Goal: Task Accomplishment & Management: Manage account settings

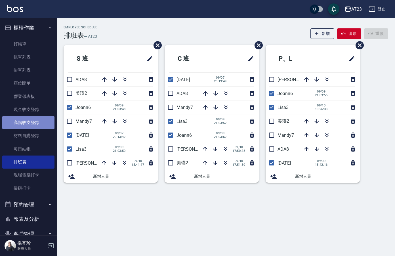
click at [37, 120] on link "高階收支登錄" at bounding box center [28, 122] width 52 height 13
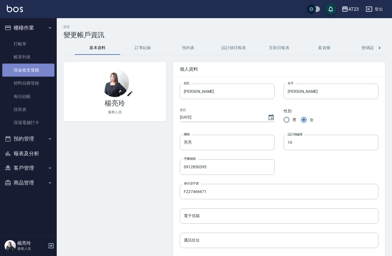
click at [33, 73] on link "現金收支登錄" at bounding box center [28, 70] width 52 height 13
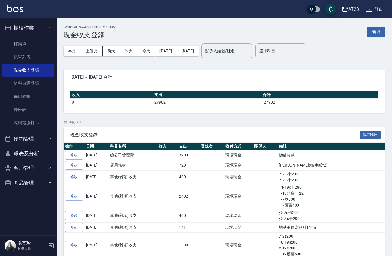
click at [386, 38] on div "GENERAL ACCOUNTING RECORDS 現金收支登錄 新增 本月 上個月 [DATE] [DATE] [DATE] [DATE] [DATE] …" at bounding box center [224, 212] width 335 height 389
click at [372, 30] on button "新增" at bounding box center [376, 32] width 18 height 10
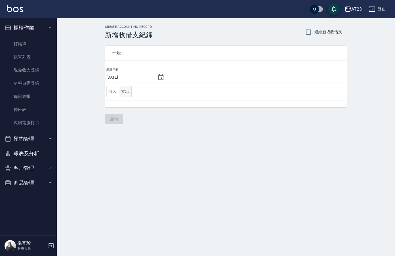
click at [125, 93] on button "支出" at bounding box center [125, 92] width 13 height 12
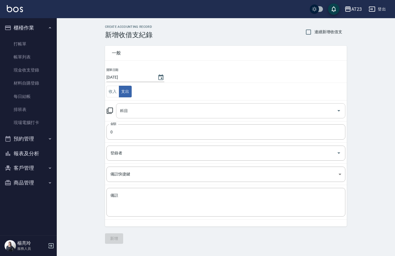
click at [146, 113] on input "科目" at bounding box center [227, 111] width 216 height 10
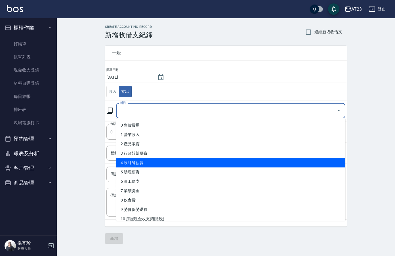
click at [201, 158] on li "4 設計師薪資" at bounding box center [230, 162] width 229 height 9
type input "4 設計師薪資"
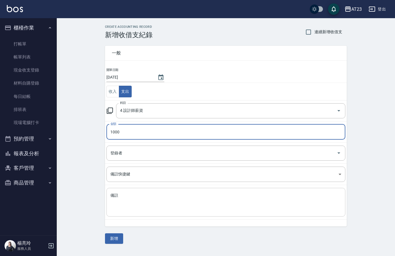
type input "1000"
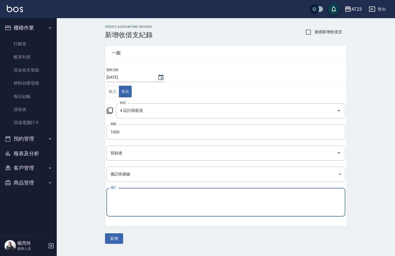
click at [176, 195] on textarea "備註" at bounding box center [225, 202] width 231 height 19
type textarea "1"
type textarea "補"
click at [128, 193] on textarea "補ada薪資1000" at bounding box center [225, 202] width 231 height 19
type textarea "補ada薪資全勤1000"
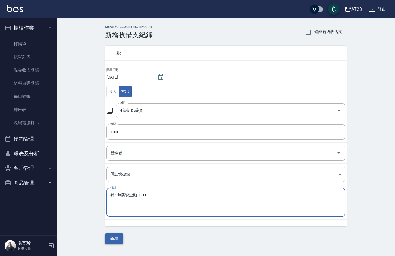
click at [110, 239] on button "新增" at bounding box center [114, 238] width 18 height 10
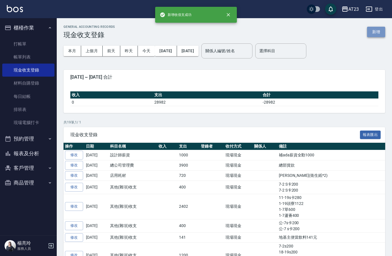
click at [381, 31] on button "新增" at bounding box center [376, 32] width 18 height 10
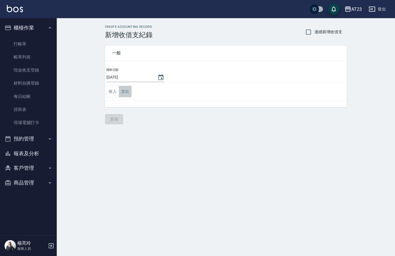
click at [124, 89] on button "支出" at bounding box center [125, 92] width 13 height 12
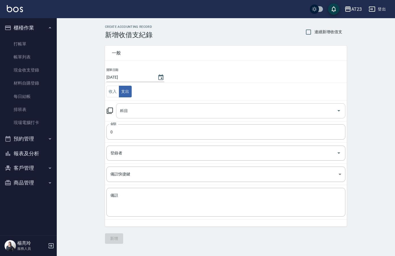
click at [139, 113] on input "科目" at bounding box center [227, 111] width 216 height 10
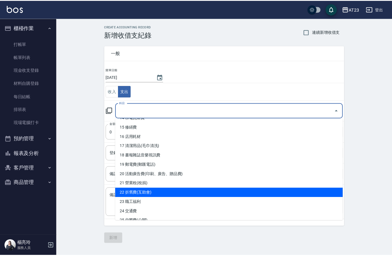
scroll to position [114, 0]
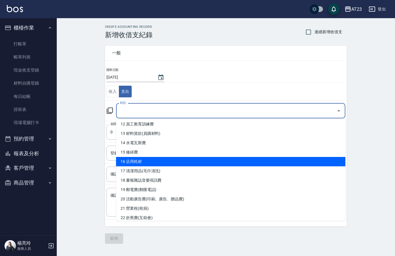
click at [215, 163] on li "16 店用耗材" at bounding box center [230, 161] width 229 height 9
type input "16 店用耗材"
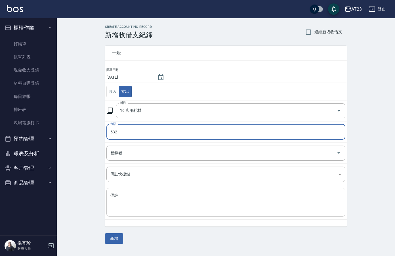
type input "532"
click at [177, 204] on textarea "備註" at bounding box center [225, 202] width 231 height 19
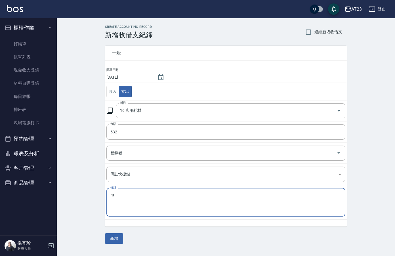
type textarea "r"
type textarea "警"
type textarea "頸圍巾*10 433 水槽濾網 99"
click at [113, 239] on button "新增" at bounding box center [114, 238] width 18 height 10
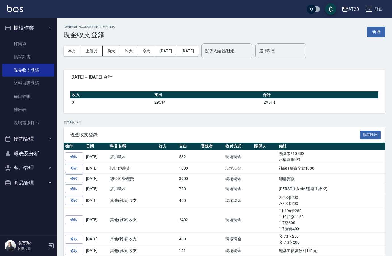
drag, startPoint x: 24, startPoint y: 150, endPoint x: 24, endPoint y: 146, distance: 3.1
click at [24, 150] on button "報表及分析" at bounding box center [28, 153] width 52 height 15
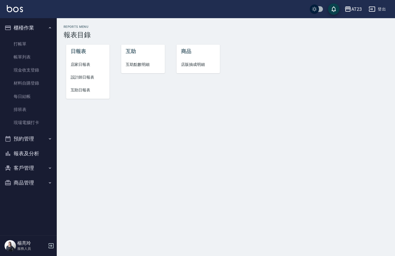
click at [79, 67] on span "店家日報表" at bounding box center [88, 65] width 35 height 6
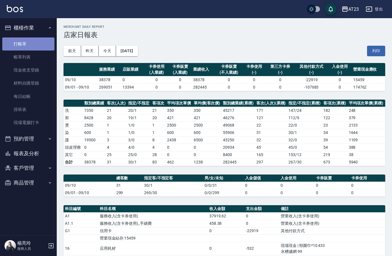
click at [32, 39] on link "打帳單" at bounding box center [28, 43] width 52 height 13
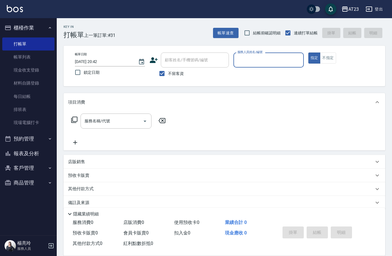
click at [242, 66] on div "服務人員姓名/編號" at bounding box center [269, 59] width 70 height 15
type input "[PERSON_NAME]-19"
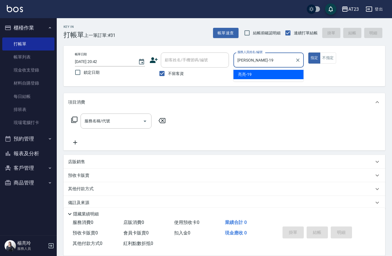
type button "true"
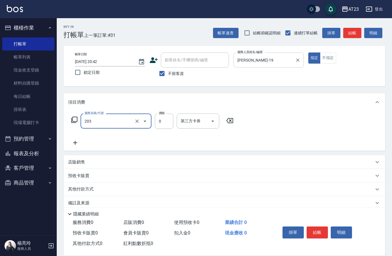
type input "使用洗髮卡(203)"
click at [316, 230] on button "結帳" at bounding box center [317, 232] width 21 height 12
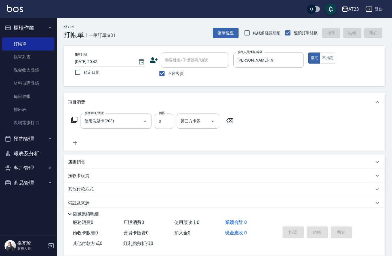
type input "[DATE] 20:47"
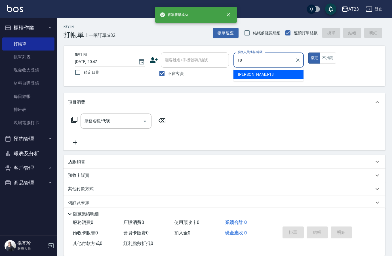
type input "[PERSON_NAME]-18"
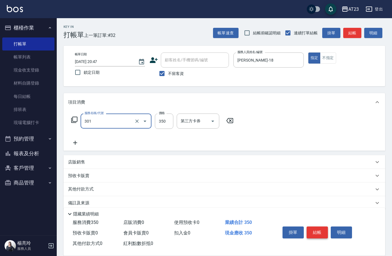
type input "造型剪髮(301)"
type input "400"
click at [316, 230] on button "結帳" at bounding box center [317, 232] width 21 height 12
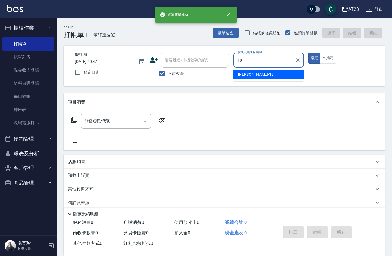
type input "[PERSON_NAME]-18"
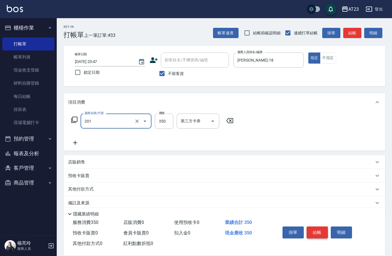
type input "一般洗髮(201)"
type input "300"
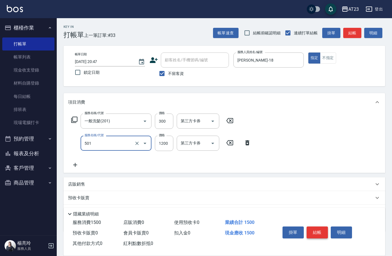
type input "染髮(501)"
type input "1000"
click at [77, 163] on icon at bounding box center [75, 164] width 14 height 7
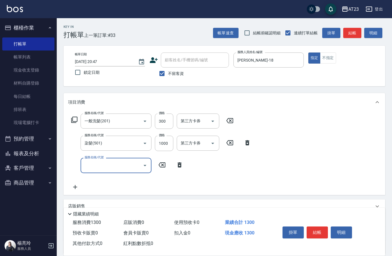
click at [107, 166] on div "服務名稱/代號 服務名稱/代號" at bounding box center [116, 165] width 71 height 15
type input "互助50(705)"
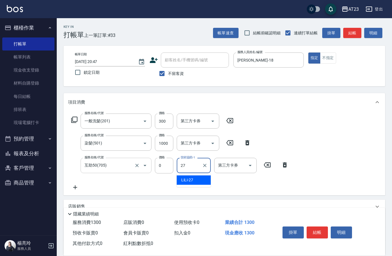
type input "LiLi-27"
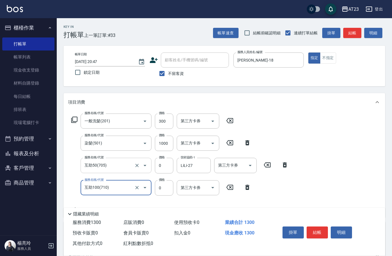
type input "互助100(710)"
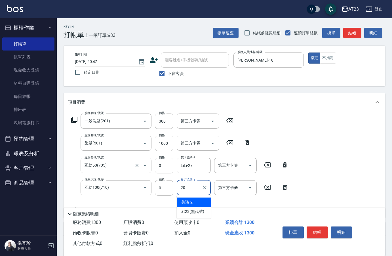
type input "棒棒-20"
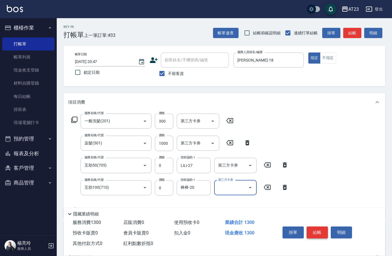
click at [314, 227] on button "結帳" at bounding box center [317, 232] width 21 height 12
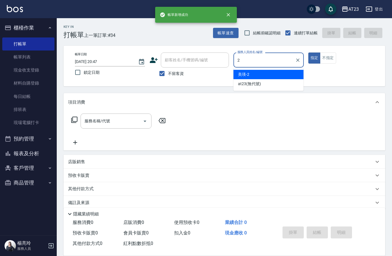
type input "美瑛-2"
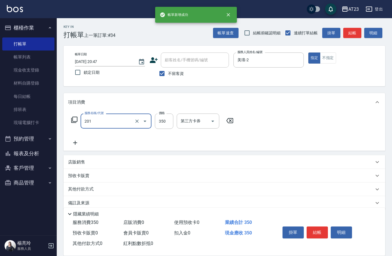
type input "一般洗髮(201)"
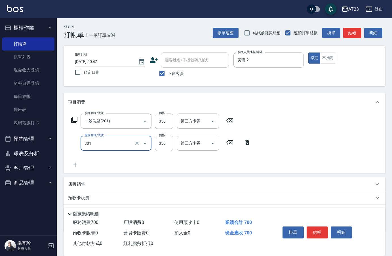
type input "造型剪髮(301)"
type input "500"
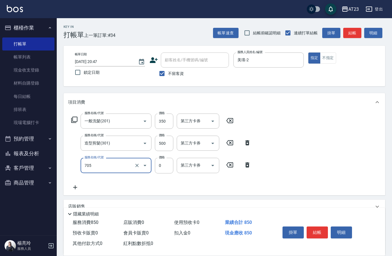
type input "互助50(705)"
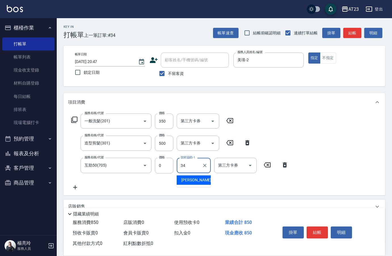
type input "[PERSON_NAME]-34"
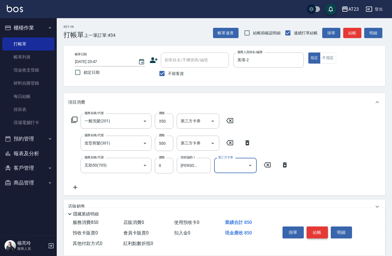
click at [321, 229] on button "結帳" at bounding box center [317, 232] width 21 height 12
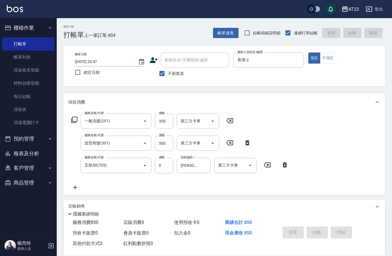
type input "[DATE] 20:48"
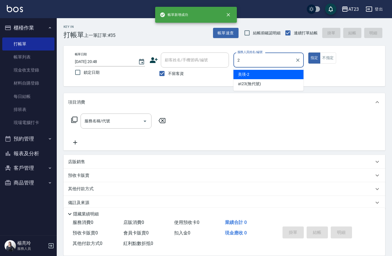
type input "美瑛-2"
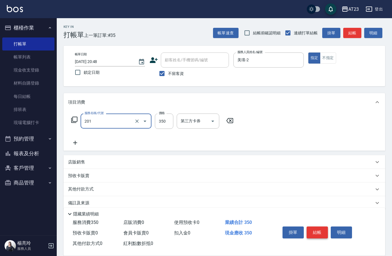
type input "一般洗髮(201)"
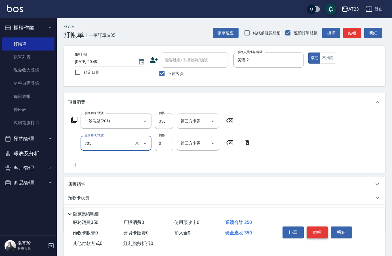
type input "互助50(705)"
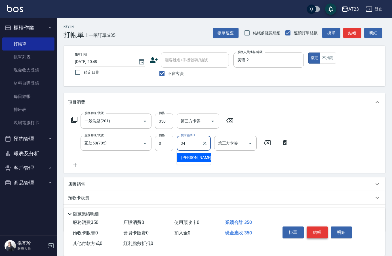
type input "[PERSON_NAME]-34"
drag, startPoint x: 321, startPoint y: 229, endPoint x: 323, endPoint y: 224, distance: 5.2
click at [321, 228] on button "結帳" at bounding box center [317, 232] width 21 height 12
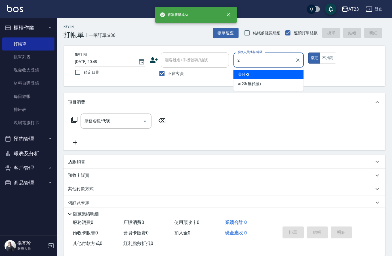
type input "美瑛-2"
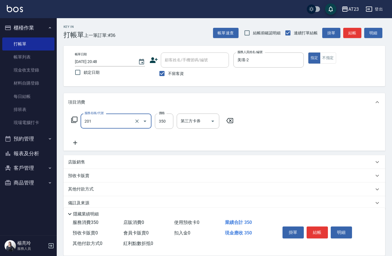
type input "一般洗髮(201)"
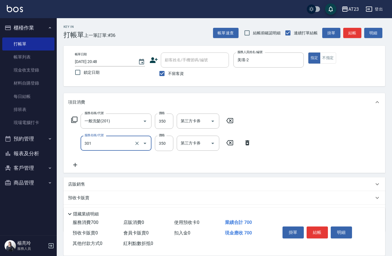
type input "造型剪髮(301)"
type input "500"
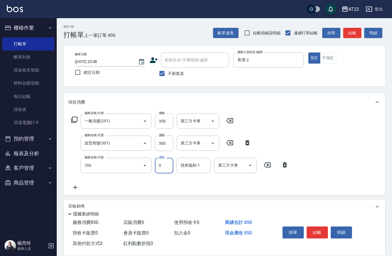
type input "互助50(705)"
type input "[PERSON_NAME]-34"
click at [324, 231] on button "結帳" at bounding box center [317, 232] width 21 height 12
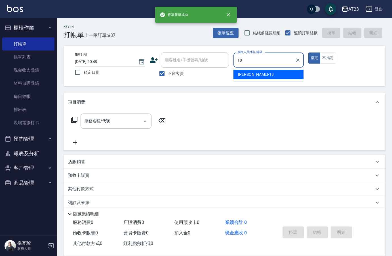
type input "[PERSON_NAME]-18"
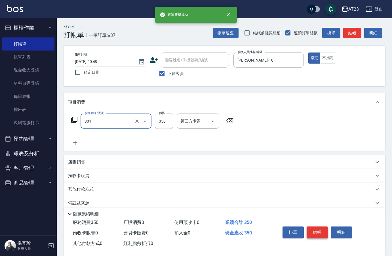
type input "造型剪髮(301)"
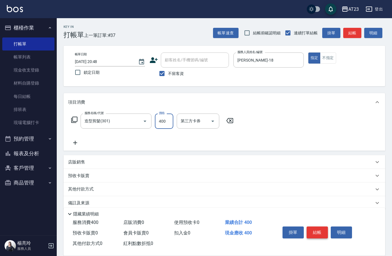
type input "400"
click at [324, 231] on button "結帳" at bounding box center [317, 232] width 21 height 12
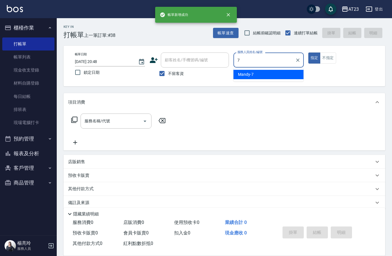
type input "Mandy-7"
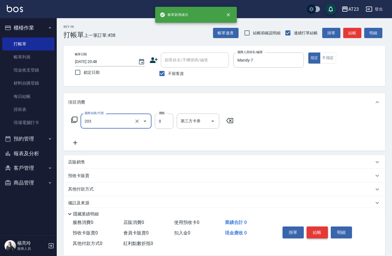
type input "使用洗髮卡(203)"
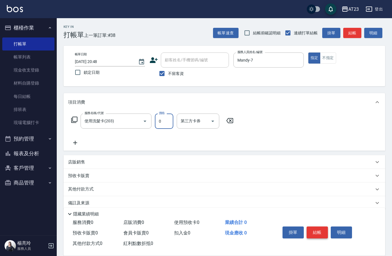
click at [324, 231] on button "結帳" at bounding box center [317, 232] width 21 height 12
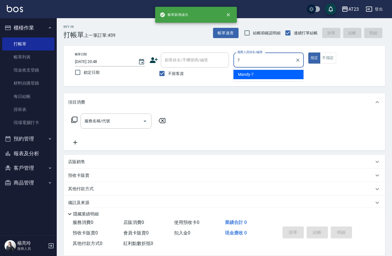
type input "Mandy-7"
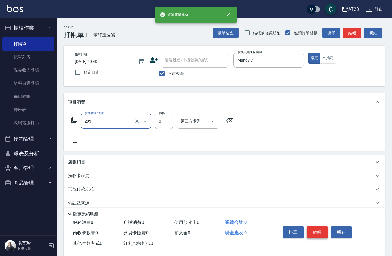
type input "使用洗髮卡(203)"
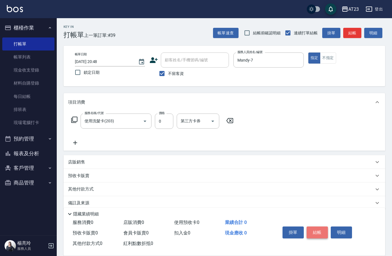
click at [324, 231] on button "結帳" at bounding box center [317, 232] width 21 height 12
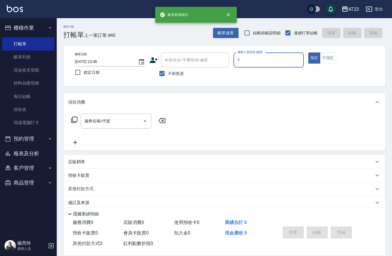
type input "Mandy-7"
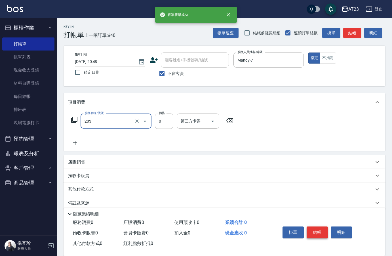
type input "使用洗髮卡(203)"
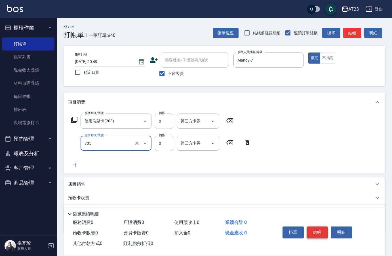
type input "互助50(705)"
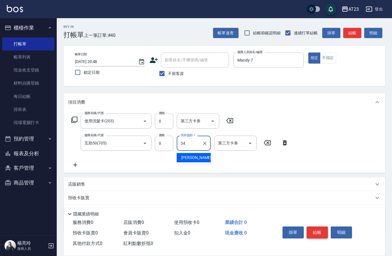
type input "[PERSON_NAME]-34"
click at [324, 231] on button "結帳" at bounding box center [317, 232] width 21 height 12
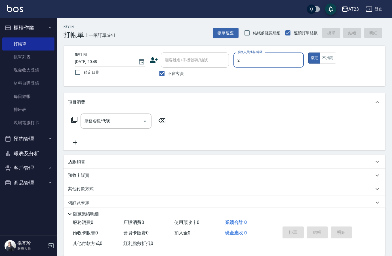
type input "美瑛-2"
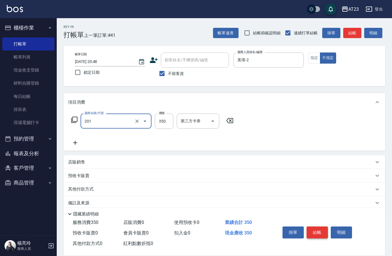
type input "一般洗髮(201)"
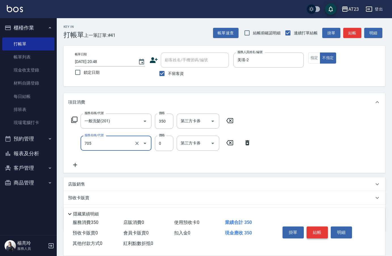
type input "互助50(705)"
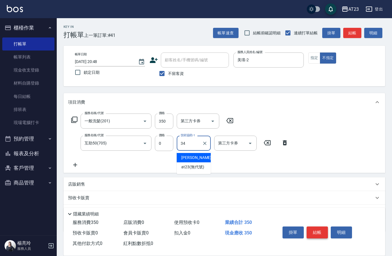
type input "[PERSON_NAME]-34"
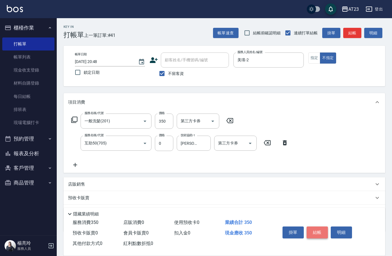
click at [324, 231] on button "結帳" at bounding box center [317, 232] width 21 height 12
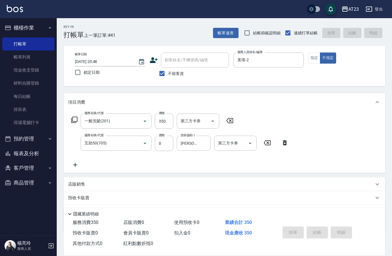
type input "[DATE] 20:50"
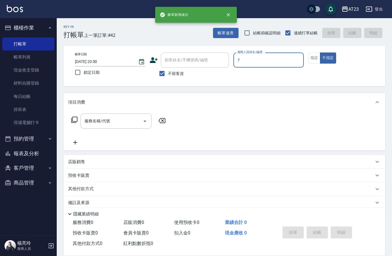
type input "Mandy-7"
type button "false"
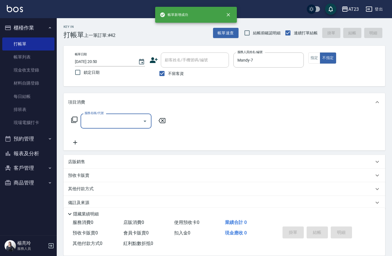
click at [76, 118] on icon at bounding box center [74, 119] width 7 height 7
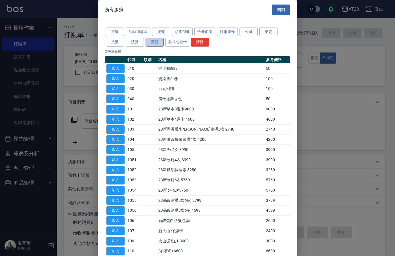
click at [161, 40] on button "護髮" at bounding box center [155, 42] width 18 height 9
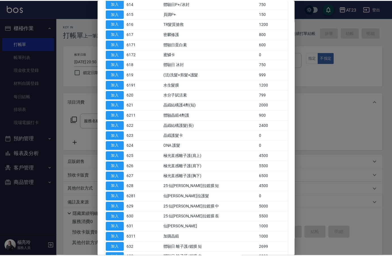
scroll to position [199, 0]
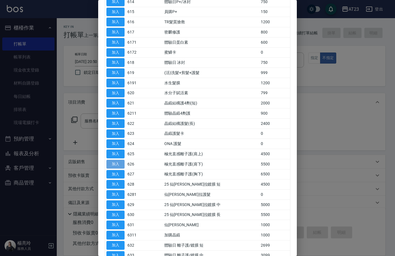
click at [119, 163] on button "加入" at bounding box center [115, 164] width 18 height 9
type input "極光直感離子護(肩下)(626)"
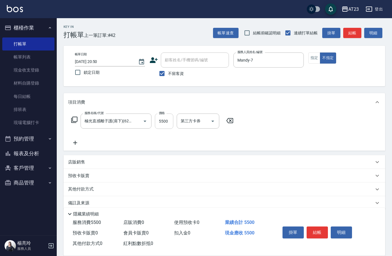
click at [155, 122] on input "5500" at bounding box center [164, 121] width 18 height 15
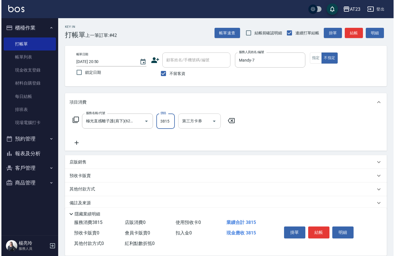
scroll to position [0, 0]
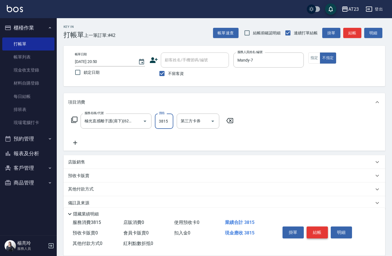
type input "3815"
click at [319, 230] on button "結帳" at bounding box center [317, 232] width 21 height 12
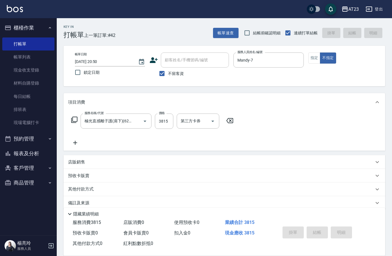
type input "[DATE] 20:51"
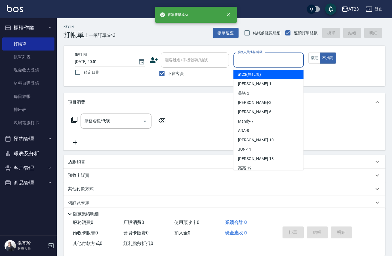
click at [266, 62] on input "服務人員姓名/編號" at bounding box center [268, 60] width 65 height 10
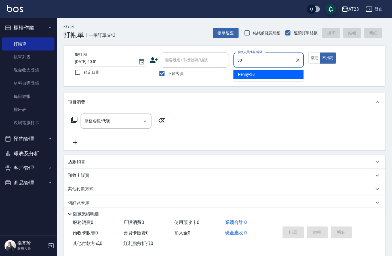
type input "Penny-30"
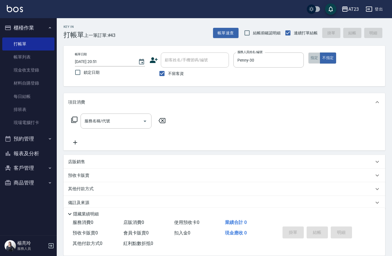
click at [312, 57] on button "指定" at bounding box center [314, 57] width 12 height 11
click at [71, 118] on div "服務名稱/代號 服務名稱/代號" at bounding box center [118, 121] width 101 height 15
click at [75, 118] on icon at bounding box center [74, 119] width 7 height 7
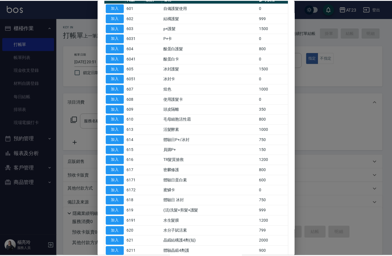
scroll to position [28, 0]
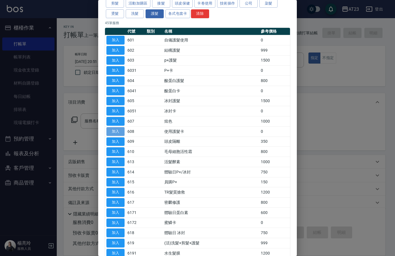
click at [118, 130] on button "加入" at bounding box center [115, 131] width 18 height 9
type input "使用護髮卡(608)"
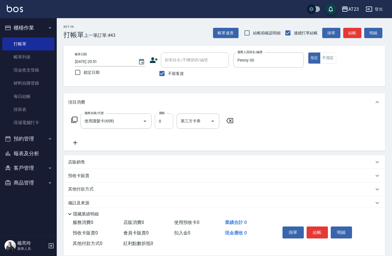
click at [165, 121] on input "0" at bounding box center [164, 121] width 18 height 15
type input "585"
drag, startPoint x: 235, startPoint y: 147, endPoint x: 268, endPoint y: 142, distance: 33.1
click at [236, 147] on div "服務名稱/代號 使用護髮卡(608) 服務名稱/代號 價格 585 價格 第三方卡券 第三方卡券" at bounding box center [225, 130] width 322 height 39
click at [316, 232] on button "結帳" at bounding box center [317, 232] width 21 height 12
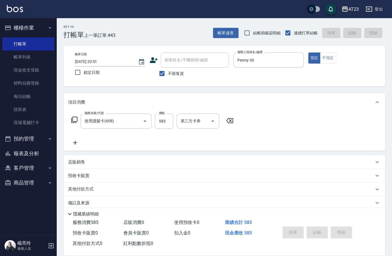
type input "[DATE] 20:52"
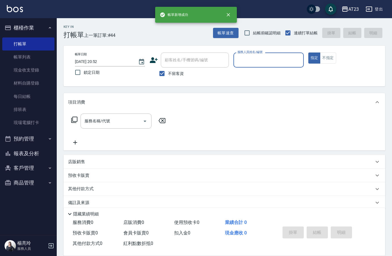
click at [238, 64] on input "服務人員姓名/編號" at bounding box center [268, 60] width 65 height 10
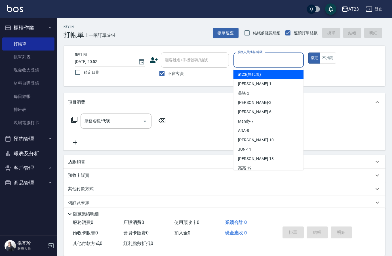
click at [249, 54] on label "服務人員姓名/編號" at bounding box center [250, 52] width 25 height 4
click at [249, 55] on input "服務人員姓名/編號" at bounding box center [268, 60] width 65 height 10
click at [235, 31] on button "帳單速查" at bounding box center [226, 33] width 26 height 10
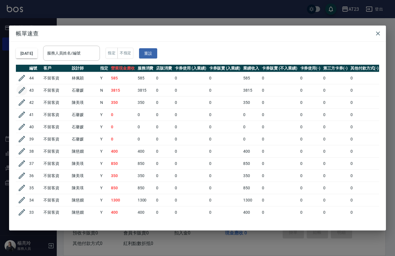
click at [21, 89] on icon "button" at bounding box center [22, 90] width 9 height 9
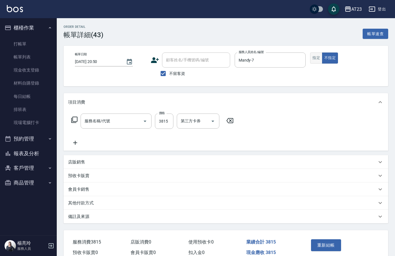
type input "[DATE] 20:50"
checkbox input "true"
type input "Mandy-7"
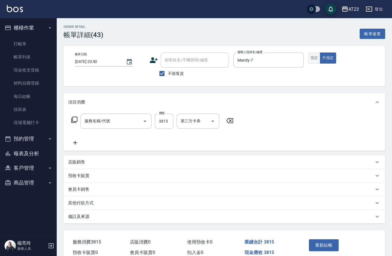
click at [317, 59] on button "指定" at bounding box center [314, 57] width 12 height 11
type input "極光直感離子護(肩下)(626)"
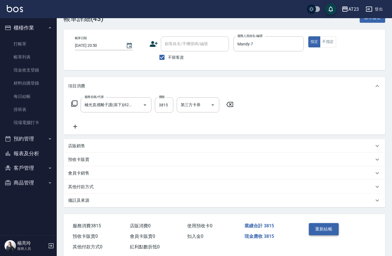
scroll to position [29, 0]
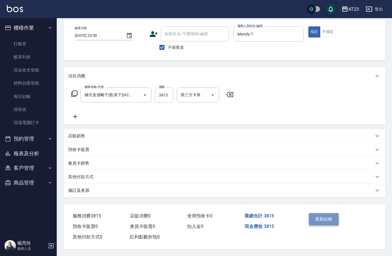
click at [323, 220] on button "重新結帳" at bounding box center [324, 219] width 30 height 12
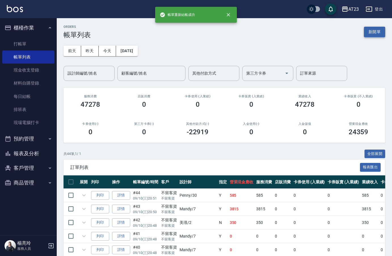
click at [379, 31] on button "新開單" at bounding box center [374, 32] width 21 height 10
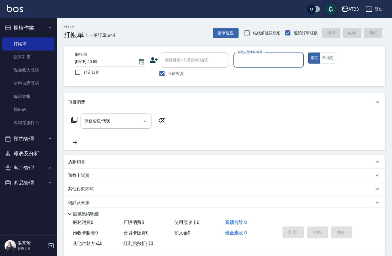
click at [264, 60] on input "服務人員姓名/編號" at bounding box center [268, 60] width 65 height 10
type input "美瑛-2"
type button "true"
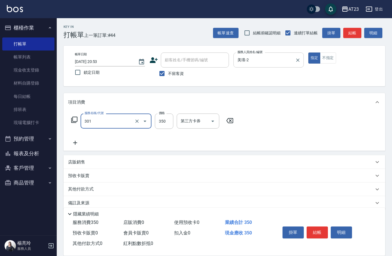
type input "造型剪髮(301)"
type input "500"
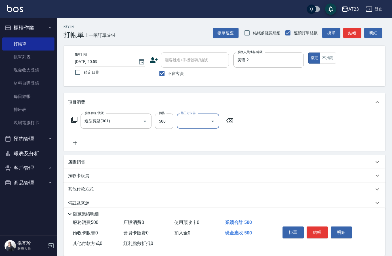
click at [313, 236] on button "結帳" at bounding box center [317, 232] width 21 height 12
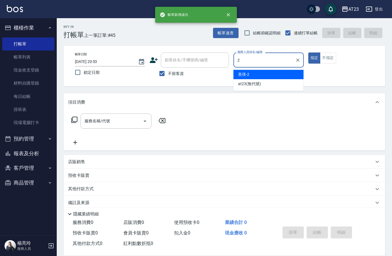
type input "美瑛-2"
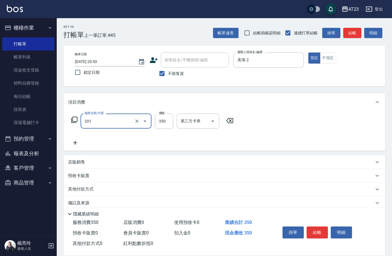
type input "一般洗髮(201)"
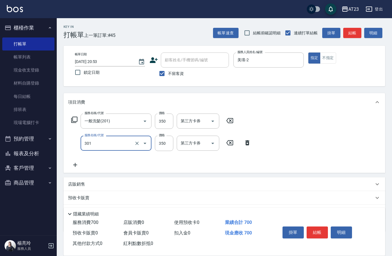
type input "造型剪髮(301)"
type input "500"
click at [163, 117] on input "350" at bounding box center [164, 121] width 18 height 15
type input "300"
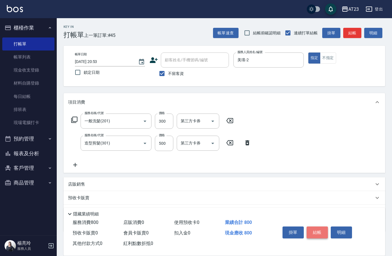
click at [315, 226] on button "結帳" at bounding box center [317, 232] width 21 height 12
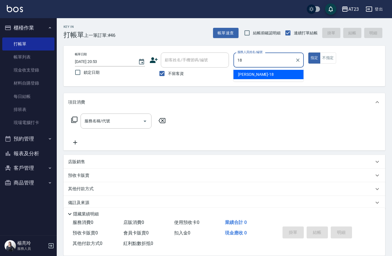
type input "[PERSON_NAME]-18"
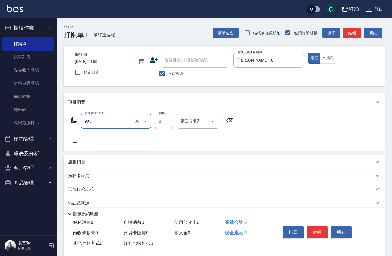
type input "頭皮卡使用(905)"
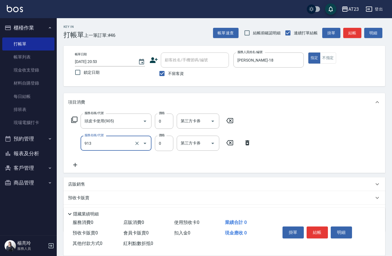
type input "蘆薈卡(913)"
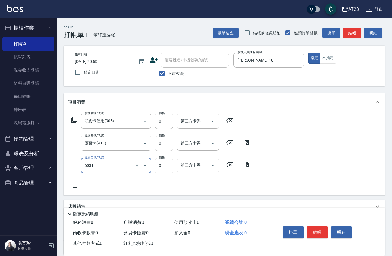
type input "P+卡(6031)"
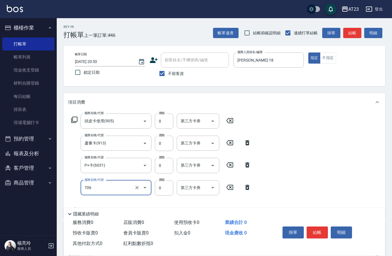
type input "互助60(706)"
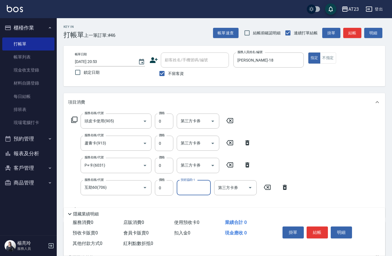
type input "3"
click at [310, 82] on div "帳單日期 [DATE] 20:53 鎖定日期 顧客姓名/手機號碼/編號 顧客姓名/手機號碼/編號 不留客資 服務人員姓名/編號 [PERSON_NAME]-1…" at bounding box center [225, 66] width 322 height 41
click at [186, 190] on input "技術協助-1" at bounding box center [193, 188] width 29 height 10
type input "棒棒-20"
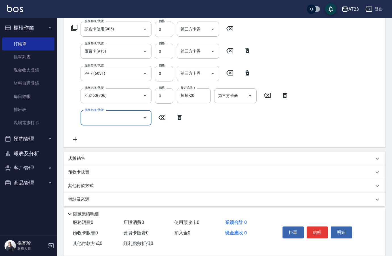
scroll to position [97, 0]
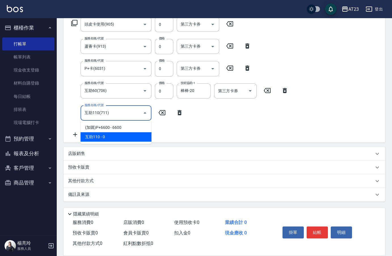
type input "互助110(711)"
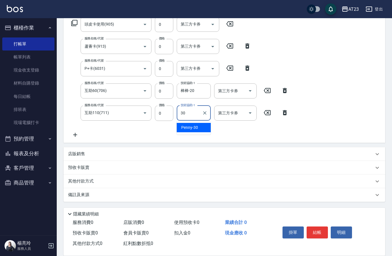
type input "Penny-30"
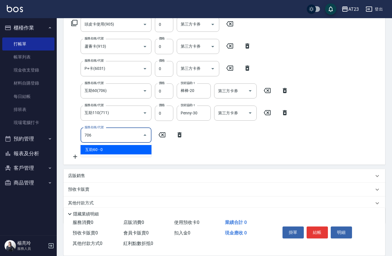
type input "互助60(706)"
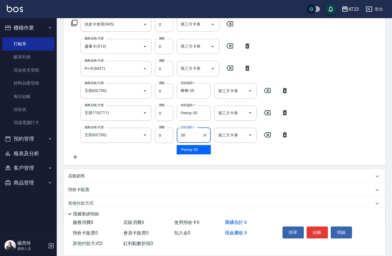
type input "Penny-30"
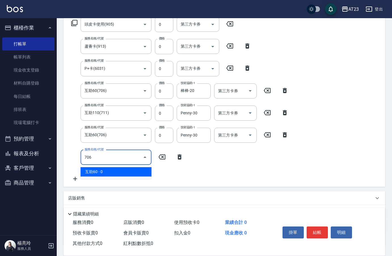
type input "互助60(706)"
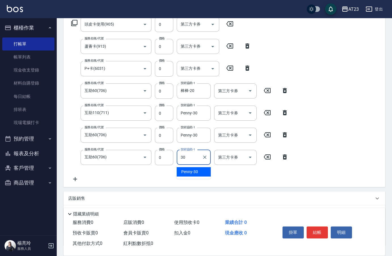
type input "Penny-30"
click at [315, 230] on button "結帳" at bounding box center [317, 232] width 21 height 12
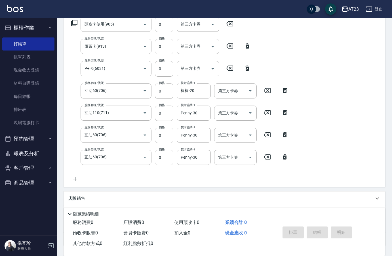
type input "[DATE] 21:05"
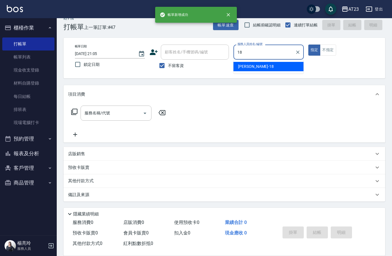
type input "[PERSON_NAME]-18"
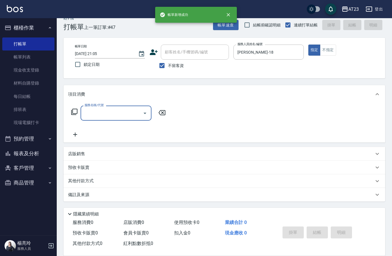
type input "2"
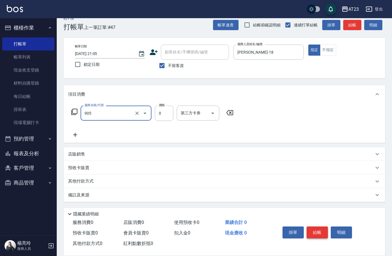
type input "頭皮卡使用(905)"
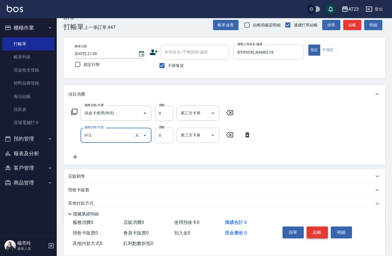
type input "蘆薈卡(913)"
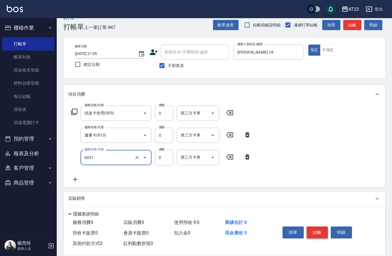
type input "P+卡(6031)"
type input "0"
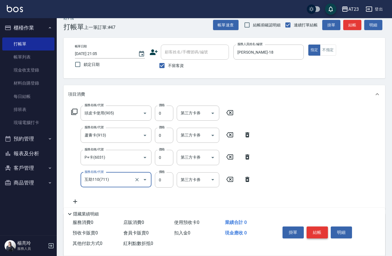
type input "互助110(711)"
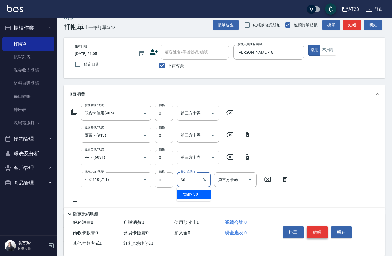
type input "Penny-30"
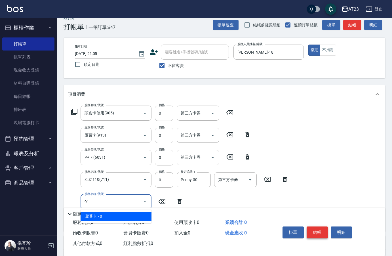
type input "9"
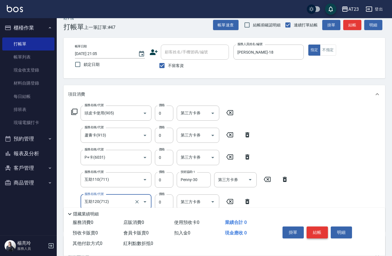
type input "互助120(712)"
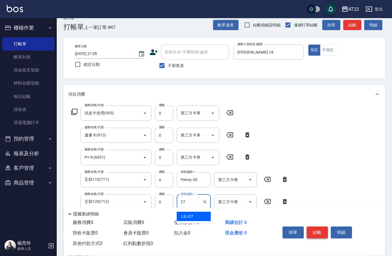
type input "LiLi-27"
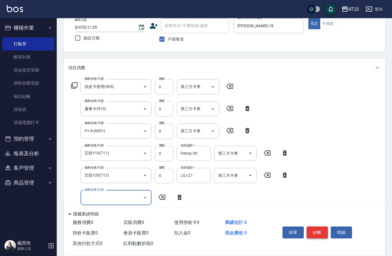
scroll to position [65, 0]
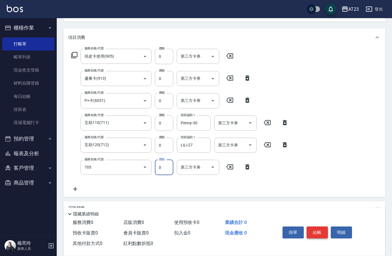
type input "互助50(705)"
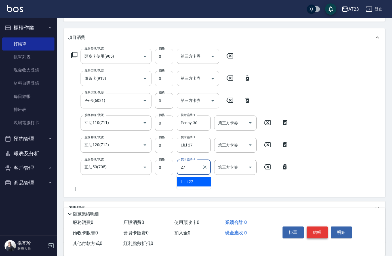
type input "LiLi-27"
click at [316, 230] on button "結帳" at bounding box center [317, 232] width 21 height 12
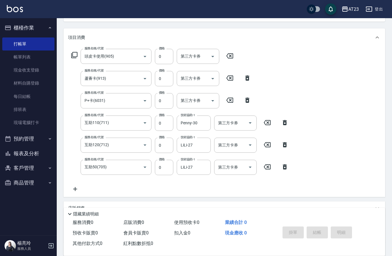
type input "[DATE] 21:06"
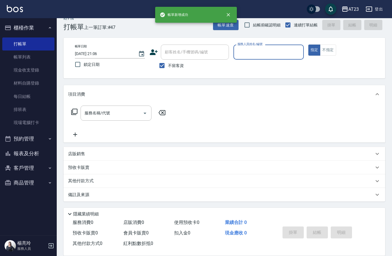
scroll to position [8, 0]
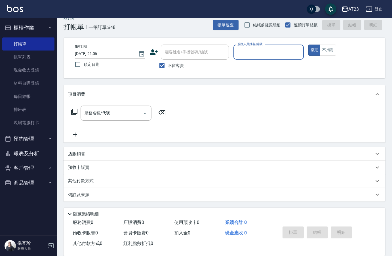
click at [24, 151] on button "報表及分析" at bounding box center [28, 153] width 52 height 15
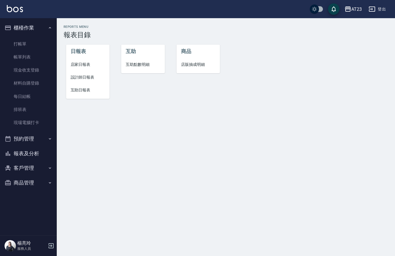
click at [71, 64] on span "店家日報表" at bounding box center [88, 65] width 35 height 6
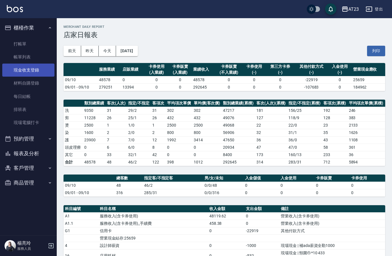
click at [23, 70] on link "現金收支登錄" at bounding box center [28, 70] width 52 height 13
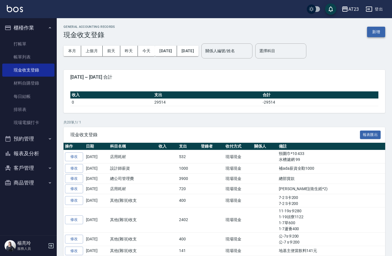
click at [378, 32] on button "新增" at bounding box center [376, 32] width 18 height 10
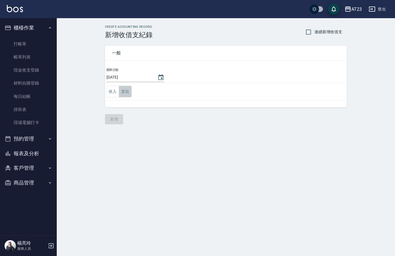
click at [126, 96] on button "支出" at bounding box center [125, 92] width 13 height 12
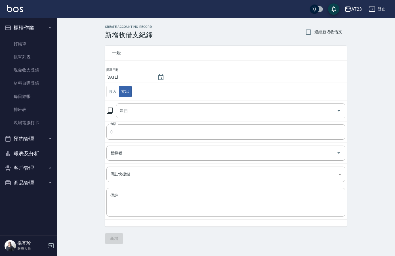
click at [134, 115] on div "科目" at bounding box center [230, 110] width 229 height 15
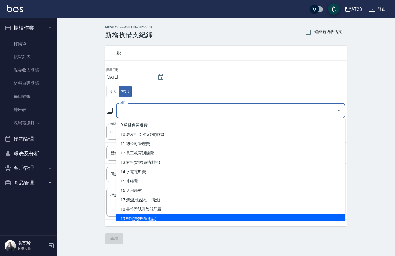
scroll to position [57, 0]
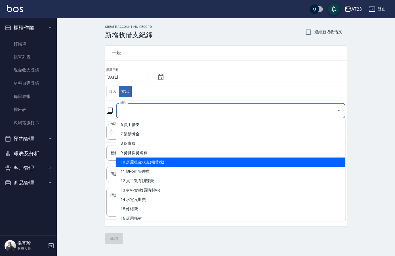
click at [226, 161] on li "10 房屋租金收支(租賃稅)" at bounding box center [230, 161] width 229 height 9
type input "10 房屋租金收支(租賃稅)"
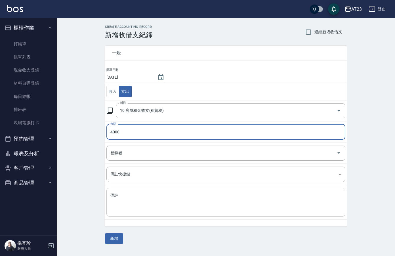
type input "4000"
click at [230, 212] on div "x 備註" at bounding box center [225, 202] width 239 height 29
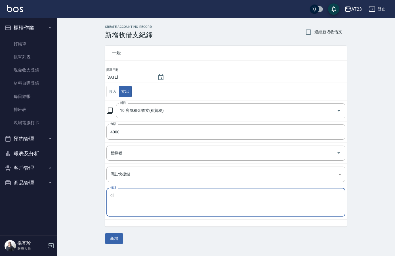
type textarea "g"
type textarea "宿舍費"
click at [112, 240] on button "新增" at bounding box center [114, 238] width 18 height 10
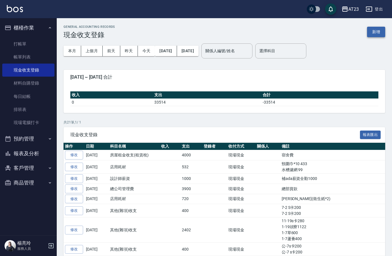
click at [373, 29] on button "新增" at bounding box center [376, 32] width 18 height 10
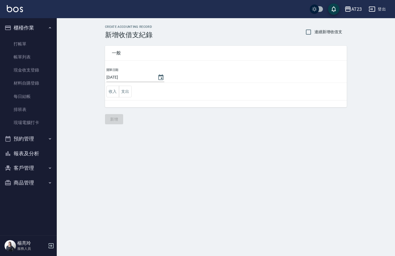
click at [136, 92] on td "收入 支出" at bounding box center [226, 92] width 242 height 18
click at [122, 95] on button "支出" at bounding box center [125, 92] width 13 height 12
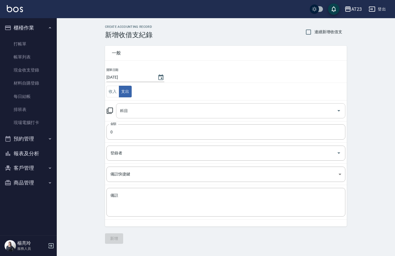
click at [140, 106] on input "科目" at bounding box center [227, 111] width 216 height 10
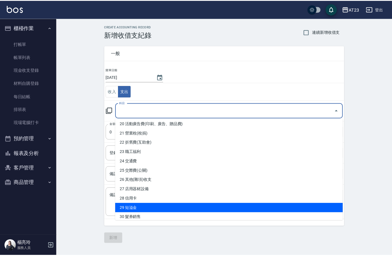
scroll to position [199, 0]
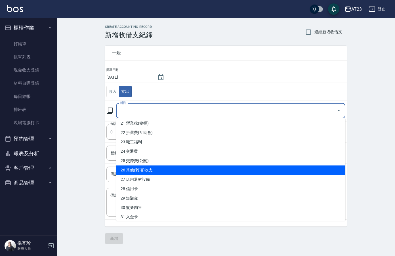
click at [230, 173] on li "26 其他(雜項)收支" at bounding box center [230, 169] width 229 height 9
type input "26 其他(雜項)收支"
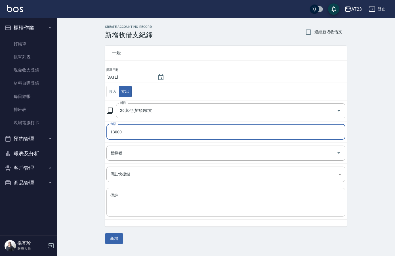
type input "13000"
click at [194, 199] on textarea "備註" at bounding box center [225, 202] width 231 height 19
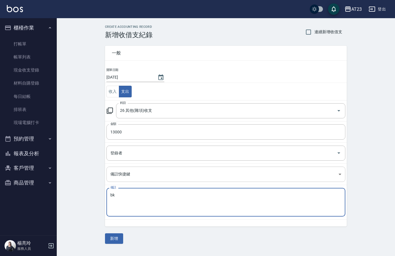
type textarea "b"
type textarea "熱朔機第二期"
click at [115, 237] on button "新增" at bounding box center [114, 238] width 18 height 10
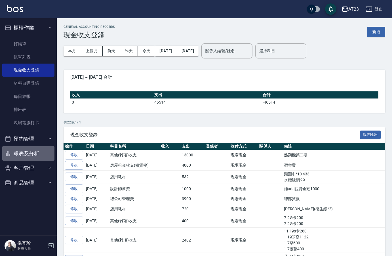
click at [26, 155] on button "報表及分析" at bounding box center [28, 153] width 52 height 15
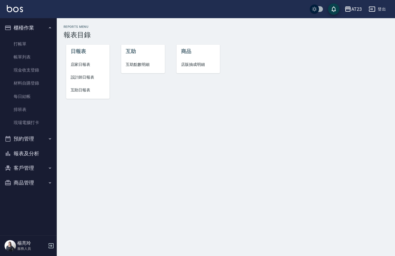
click at [86, 59] on li "店家日報表" at bounding box center [88, 64] width 44 height 13
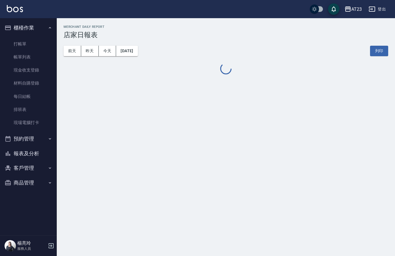
click at [87, 63] on div at bounding box center [226, 69] width 325 height 12
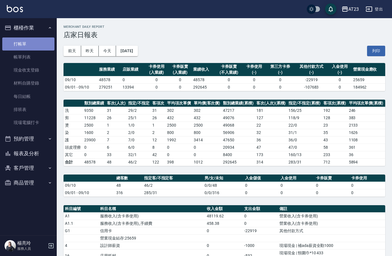
click at [24, 41] on link "打帳單" at bounding box center [28, 43] width 52 height 13
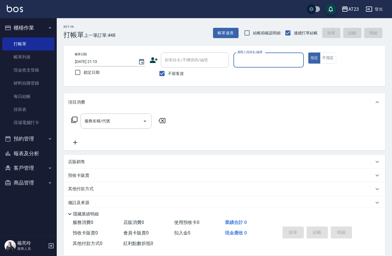
click at [255, 59] on input "服務人員姓名/編號" at bounding box center [268, 60] width 65 height 10
type input "[PERSON_NAME]-18"
type button "true"
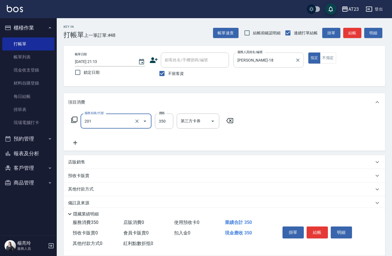
type input "一般洗髮(201)"
type input "300"
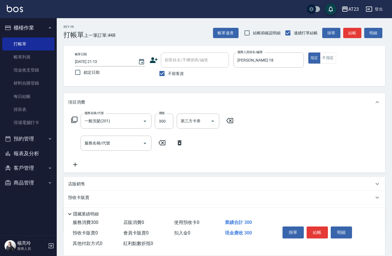
click at [75, 121] on icon at bounding box center [74, 119] width 7 height 7
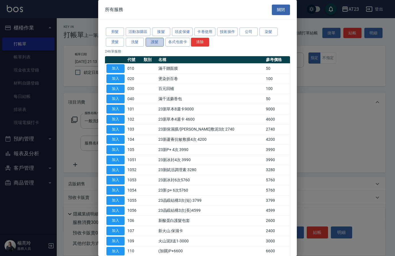
click at [153, 43] on button "護髮" at bounding box center [155, 42] width 18 height 9
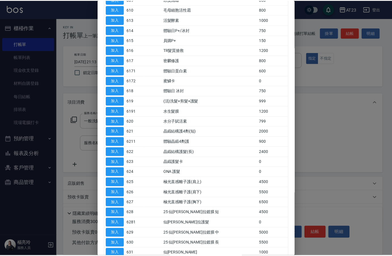
scroll to position [227, 0]
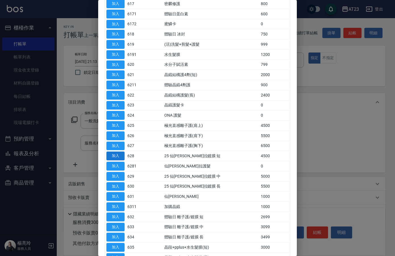
click at [124, 158] on button "加入" at bounding box center [115, 156] width 18 height 9
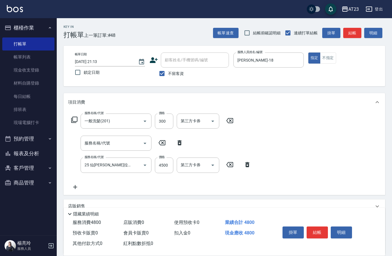
click at [175, 163] on div "服務名稱/代號 25 仙[PERSON_NAME]拉鍍膜 短 (628) 服務名稱/代號 價格 4500 價格 第三方卡券 第三方卡券" at bounding box center [161, 164] width 186 height 15
click at [165, 164] on input "4500" at bounding box center [164, 164] width 18 height 15
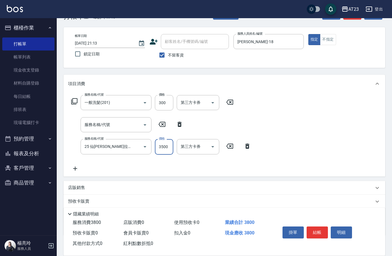
scroll to position [28, 0]
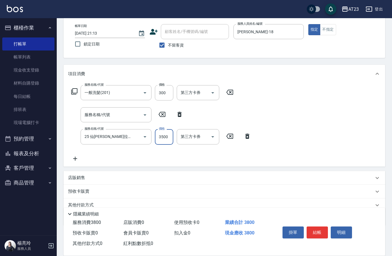
type input "3500"
click at [75, 163] on div "服務名稱/代號 一般洗髮(201) 服務名稱/代號 價格 300 價格 第三方卡券 第三方卡券 服務名稱/代號 服務名稱/代號 服務名稱/代號 25 仙[PE…" at bounding box center [225, 124] width 322 height 83
click at [76, 159] on icon at bounding box center [75, 158] width 14 height 7
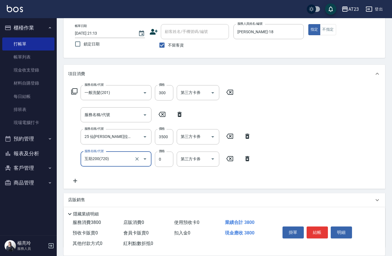
type input "互助200(720)"
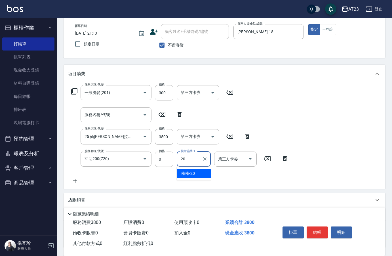
type input "棒棒-20"
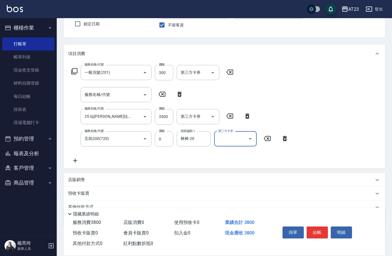
scroll to position [75, 0]
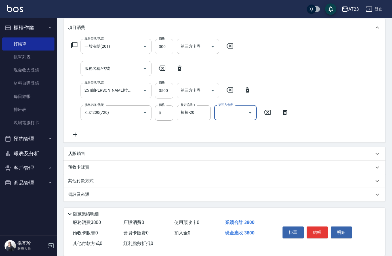
click at [76, 181] on p "其他付款方式" at bounding box center [82, 181] width 28 height 6
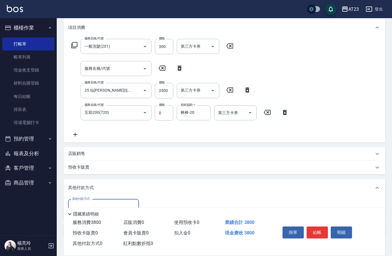
scroll to position [0, 0]
click at [73, 153] on p "店販銷售" at bounding box center [76, 154] width 17 height 6
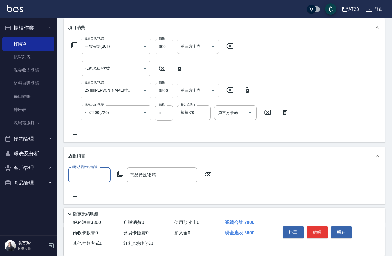
click at [88, 176] on input "服務人員姓名/編號" at bounding box center [89, 175] width 37 height 10
type input "[PERSON_NAME]-18"
click at [119, 173] on icon at bounding box center [120, 174] width 6 height 6
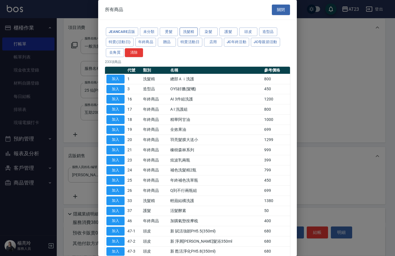
click at [190, 33] on button "洗髮精" at bounding box center [189, 32] width 18 height 9
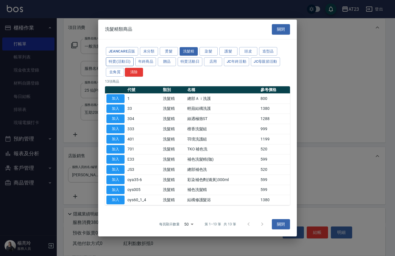
click at [111, 61] on button "特賣(活動日)" at bounding box center [120, 61] width 28 height 9
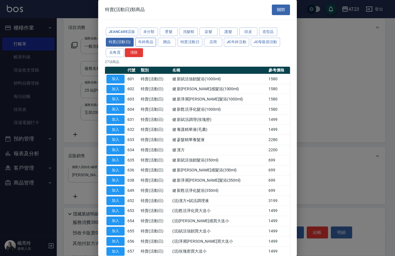
click at [146, 42] on button "年終商品" at bounding box center [145, 42] width 21 height 9
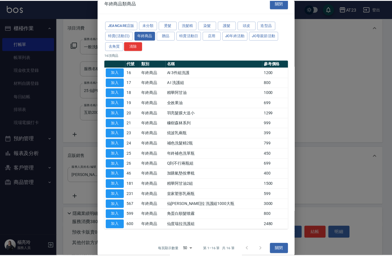
scroll to position [12, 0]
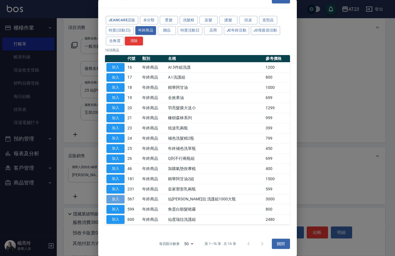
click at [121, 196] on button "加入" at bounding box center [115, 199] width 18 height 9
type input "仙[PERSON_NAME]拉 洗護組1000大瓶"
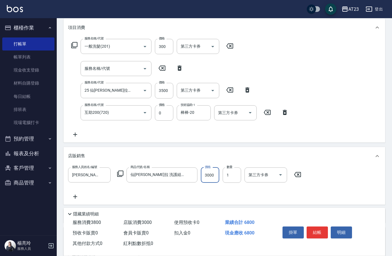
click at [213, 174] on input "3000" at bounding box center [210, 174] width 18 height 15
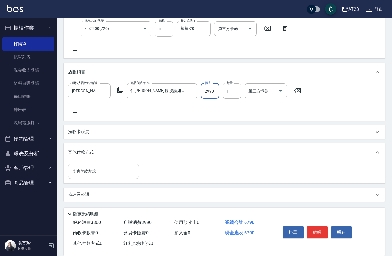
type input "2990"
click at [86, 170] on div "其他付款方式 其他付款方式" at bounding box center [103, 171] width 71 height 15
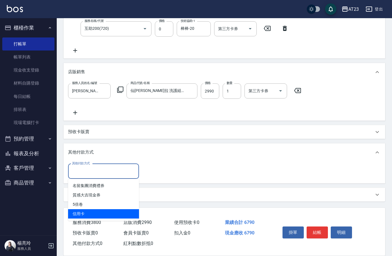
click at [95, 213] on span "信用卡" at bounding box center [103, 213] width 71 height 9
type input "信用卡"
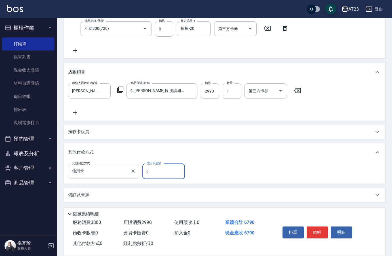
drag, startPoint x: 158, startPoint y: 176, endPoint x: 119, endPoint y: 171, distance: 39.1
click at [119, 171] on div "其他付款方式 信用卡 其他付款方式 信用卡金額 0 信用卡金額" at bounding box center [128, 171] width 120 height 15
type input "6790"
click at [319, 228] on button "結帳" at bounding box center [317, 232] width 21 height 12
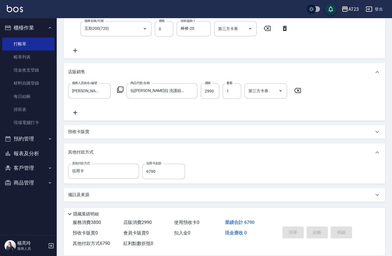
type input "[DATE] 21:15"
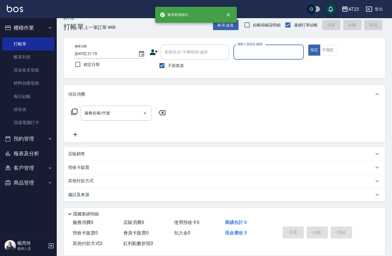
scroll to position [0, 0]
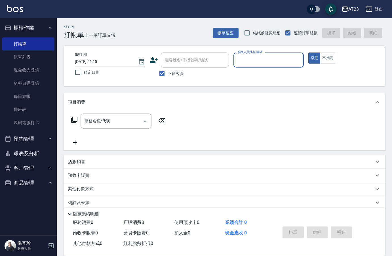
click at [38, 150] on button "報表及分析" at bounding box center [28, 153] width 52 height 15
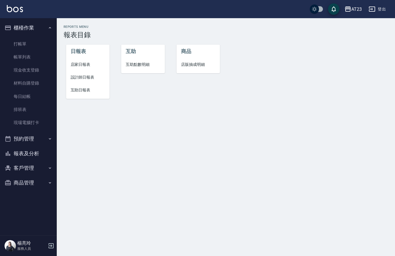
click at [93, 66] on span "店家日報表" at bounding box center [88, 65] width 35 height 6
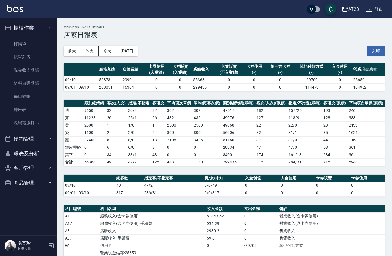
click at [31, 153] on button "報表及分析" at bounding box center [28, 153] width 52 height 15
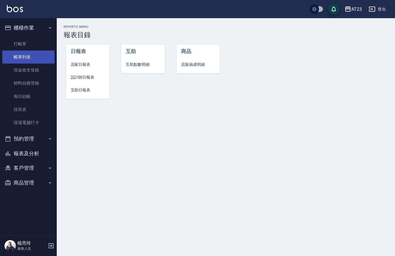
click at [26, 57] on link "帳單列表" at bounding box center [28, 57] width 52 height 13
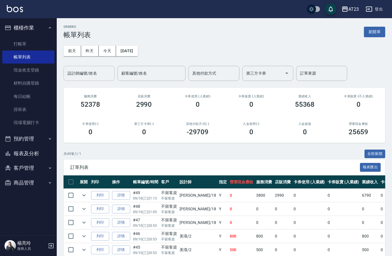
click at [93, 75] on input "設計師編號/姓名" at bounding box center [89, 73] width 46 height 10
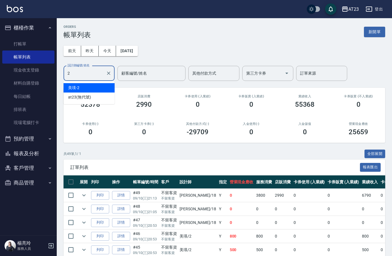
click at [84, 89] on div "美瑛 -2" at bounding box center [89, 87] width 51 height 9
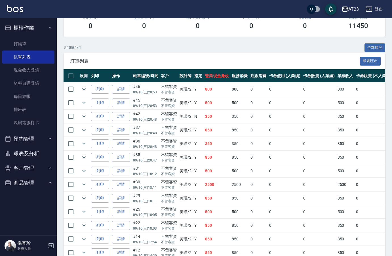
scroll to position [142, 0]
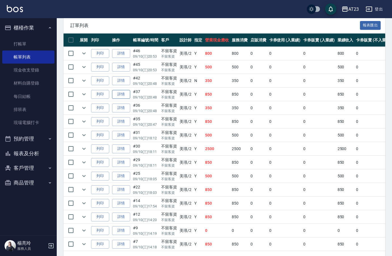
type input "美瑛-2"
click at [118, 94] on link "詳情" at bounding box center [121, 94] width 18 height 9
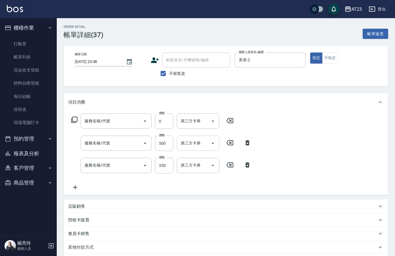
type input "[DATE] 20:48"
checkbox input "true"
type input "美瑛-2"
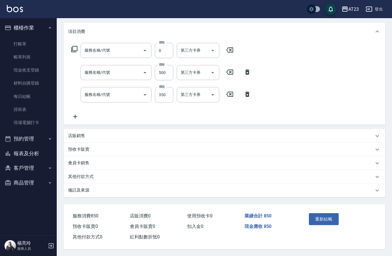
type input "互助50(705)"
type input "造型剪髮(301)"
type input "一般洗髮(201)"
click at [89, 174] on p "其他付款方式" at bounding box center [81, 177] width 26 height 6
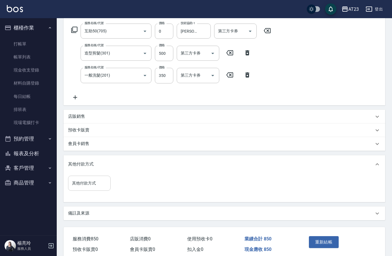
scroll to position [114, 0]
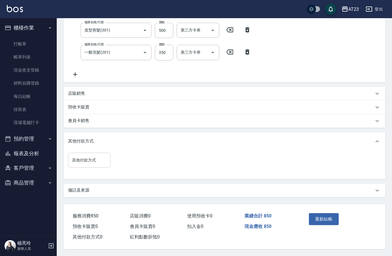
click at [79, 163] on input "其他付款方式" at bounding box center [89, 160] width 37 height 10
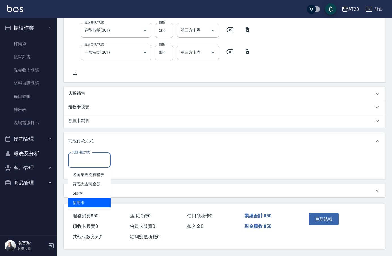
click at [82, 203] on span "信用卡" at bounding box center [89, 202] width 43 height 9
type input "信用卡"
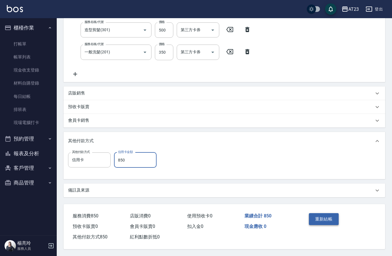
type input "850"
click at [331, 217] on button "重新結帳" at bounding box center [324, 219] width 30 height 12
click at [26, 150] on button "報表及分析" at bounding box center [28, 153] width 52 height 15
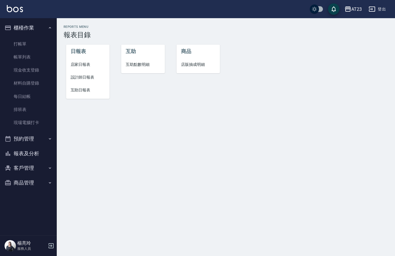
click at [81, 63] on span "店家日報表" at bounding box center [88, 65] width 35 height 6
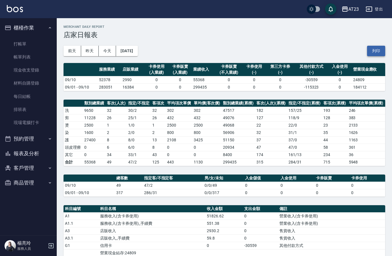
click at [380, 54] on button "列印" at bounding box center [376, 51] width 18 height 10
click at [31, 151] on button "報表及分析" at bounding box center [28, 153] width 52 height 15
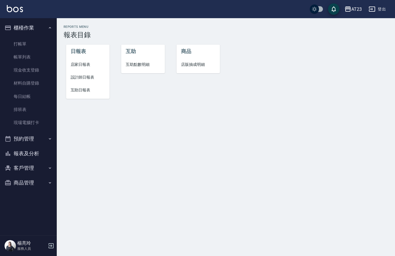
click at [96, 75] on span "設計師日報表" at bounding box center [88, 77] width 35 height 6
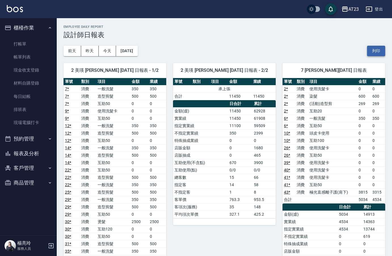
click at [377, 50] on button "列印" at bounding box center [376, 51] width 18 height 10
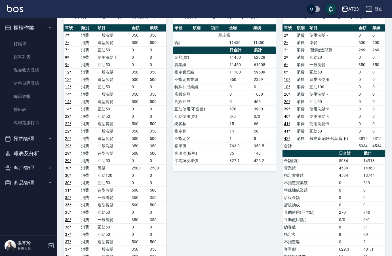
scroll to position [28, 0]
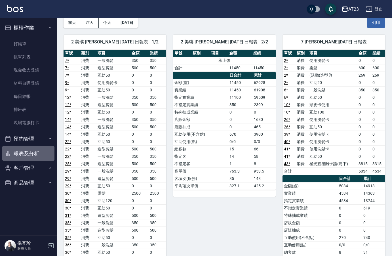
click at [30, 152] on button "報表及分析" at bounding box center [28, 153] width 52 height 15
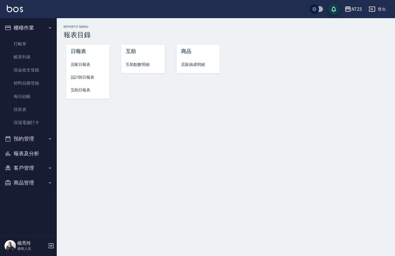
click at [78, 89] on span "互助日報表" at bounding box center [88, 90] width 35 height 6
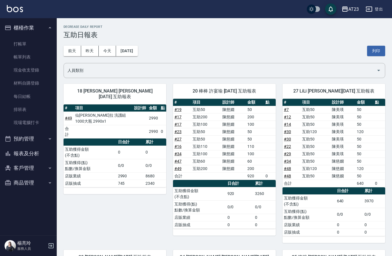
click at [142, 79] on div "18 [PERSON_NAME] [PERSON_NAME] [DATE] 互助報表 # 項目 設計師 金額 點 # 49 仙[PERSON_NAME]拉 洗…" at bounding box center [112, 160] width 110 height 166
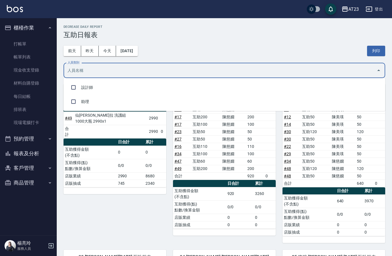
click at [144, 72] on input "人員類別" at bounding box center [220, 71] width 308 height 10
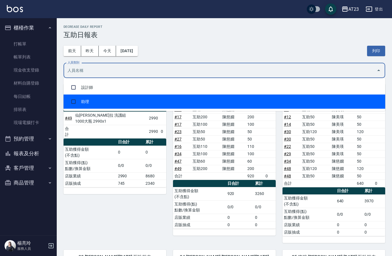
click at [133, 98] on li "助理" at bounding box center [225, 101] width 322 height 14
checkbox input "true"
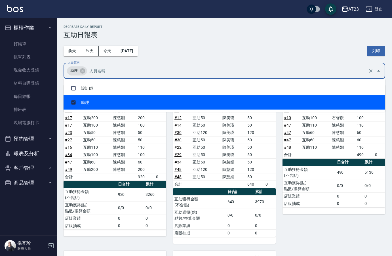
click at [299, 44] on div "[DATE] [DATE] [DATE] [DATE] 列印" at bounding box center [225, 51] width 322 height 24
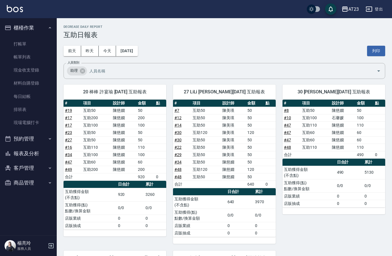
drag, startPoint x: 377, startPoint y: 53, endPoint x: 42, endPoint y: 226, distance: 377.3
click at [377, 53] on button "列印" at bounding box center [376, 51] width 18 height 10
drag, startPoint x: 32, startPoint y: 107, endPoint x: 165, endPoint y: 106, distance: 133.4
click at [32, 107] on link "排班表" at bounding box center [28, 109] width 52 height 13
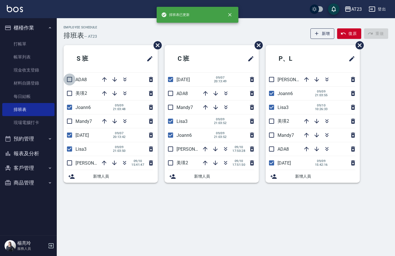
drag, startPoint x: 69, startPoint y: 77, endPoint x: 69, endPoint y: 98, distance: 20.7
click at [69, 77] on input "checkbox" at bounding box center [70, 79] width 12 height 12
checkbox input "true"
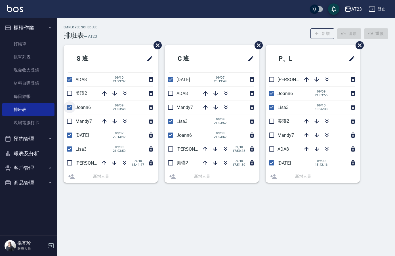
click at [68, 96] on li "美瑛2" at bounding box center [111, 94] width 94 height 14
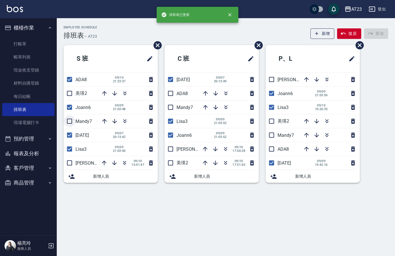
click at [71, 116] on input "checkbox" at bounding box center [70, 121] width 12 height 12
checkbox input "true"
click at [74, 97] on input "checkbox" at bounding box center [70, 93] width 12 height 12
checkbox input "true"
click at [74, 165] on input "checkbox" at bounding box center [70, 163] width 12 height 12
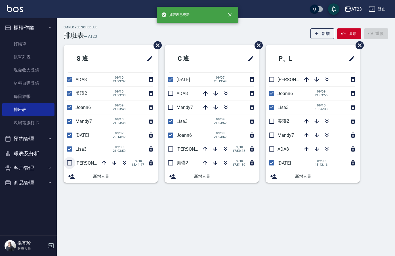
checkbox input "true"
click at [173, 96] on input "checkbox" at bounding box center [171, 93] width 12 height 12
checkbox input "true"
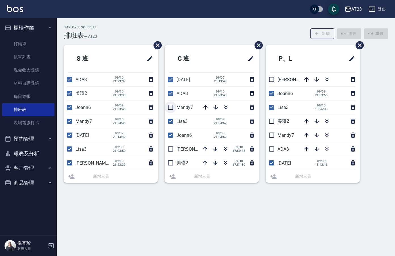
click at [171, 108] on input "checkbox" at bounding box center [171, 107] width 12 height 12
checkbox input "true"
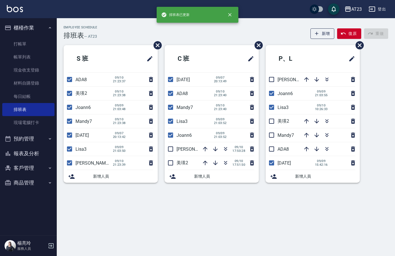
drag, startPoint x: 173, startPoint y: 148, endPoint x: 173, endPoint y: 159, distance: 11.1
click at [173, 148] on input "checkbox" at bounding box center [171, 149] width 12 height 12
checkbox input "true"
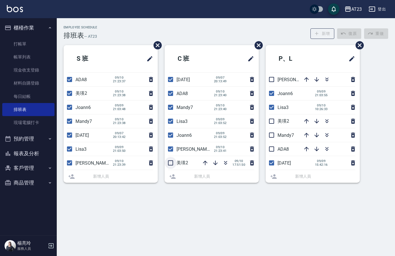
click at [173, 161] on li "美瑛2 [DATE] 17:51:50" at bounding box center [212, 163] width 94 height 14
click at [175, 166] on input "checkbox" at bounding box center [171, 163] width 12 height 12
checkbox input "true"
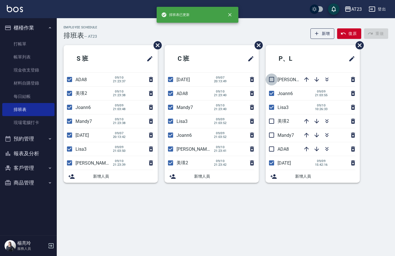
click at [273, 81] on input "checkbox" at bounding box center [272, 79] width 12 height 12
checkbox input "true"
click at [270, 122] on input "checkbox" at bounding box center [272, 121] width 12 height 12
checkbox input "true"
click at [274, 141] on input "checkbox" at bounding box center [272, 135] width 12 height 12
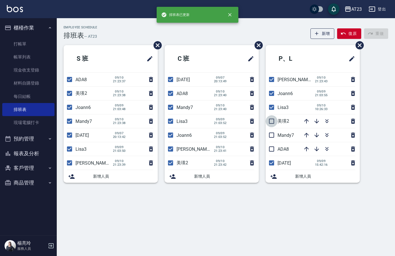
checkbox input "true"
click at [273, 151] on input "checkbox" at bounding box center [272, 149] width 12 height 12
checkbox input "true"
